Goal: Transaction & Acquisition: Purchase product/service

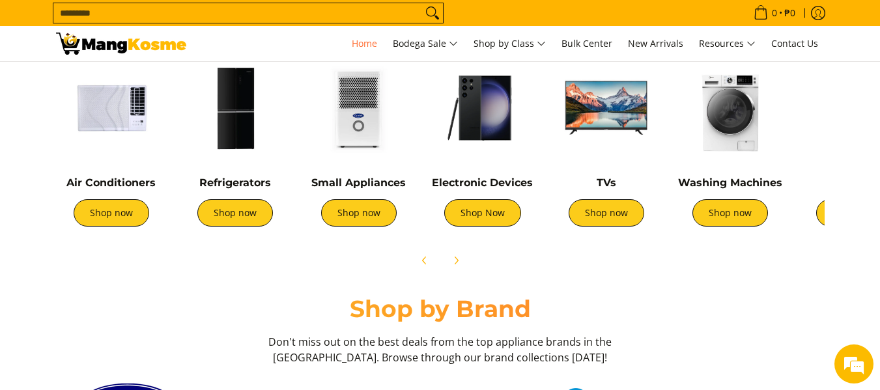
scroll to position [456, 0]
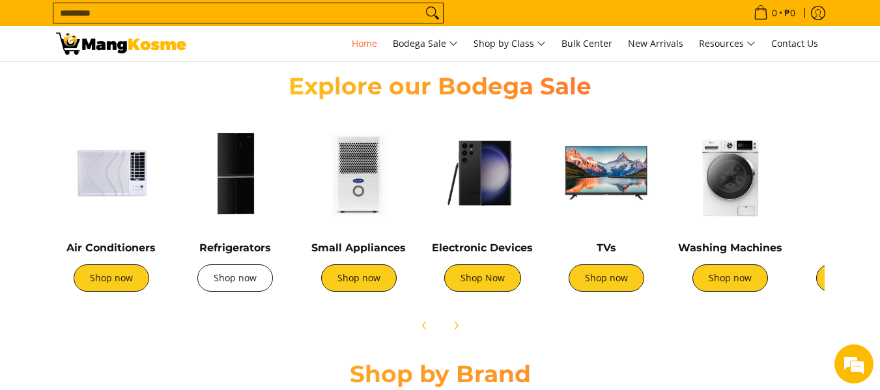
click at [227, 275] on link "Shop now" at bounding box center [235, 277] width 76 height 27
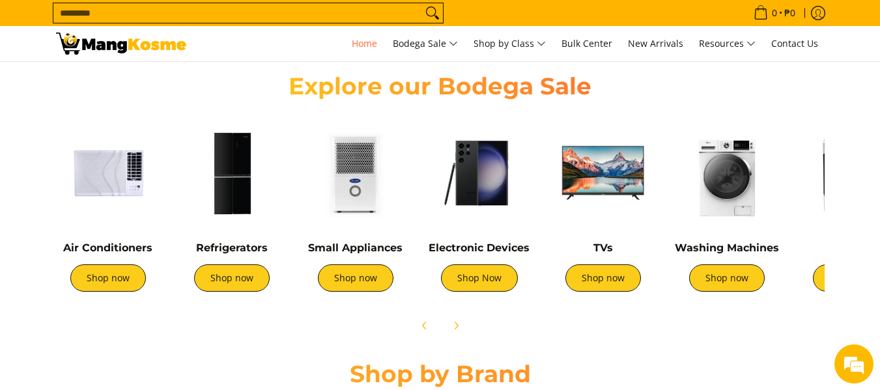
click at [617, 194] on img at bounding box center [603, 173] width 111 height 111
click at [609, 279] on link "Shop now" at bounding box center [603, 277] width 76 height 27
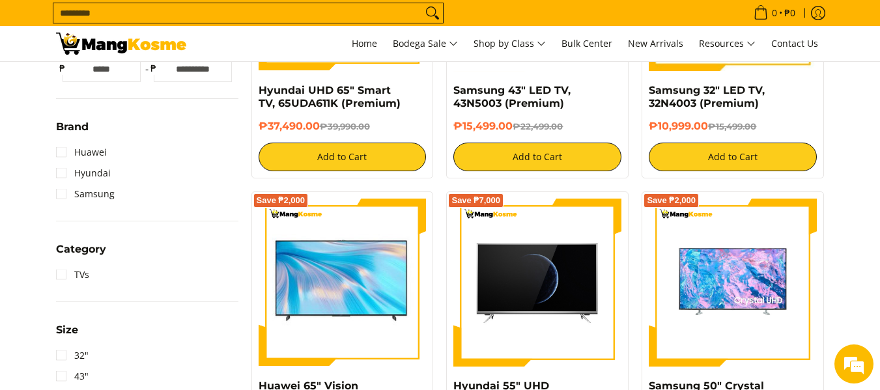
scroll to position [130, 0]
